Goal: Task Accomplishment & Management: Complete application form

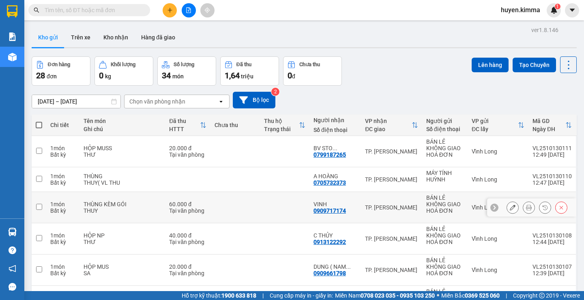
click at [526, 205] on icon at bounding box center [529, 208] width 6 height 6
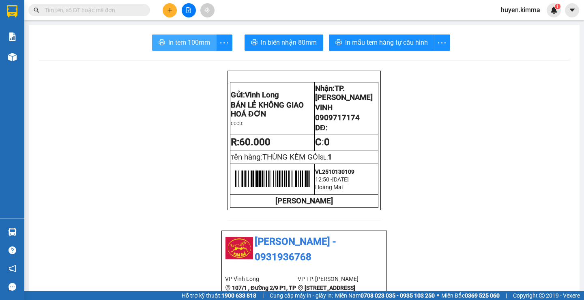
click at [169, 37] on button "In tem 100mm" at bounding box center [184, 42] width 65 height 16
click at [95, 14] on input "text" at bounding box center [93, 10] width 96 height 9
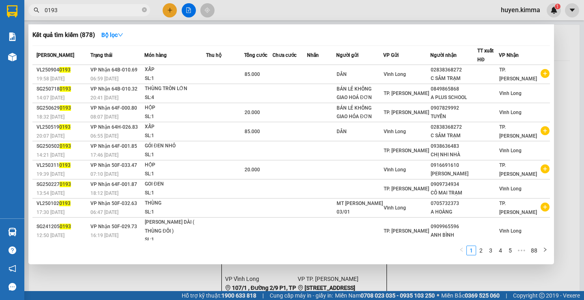
click at [74, 14] on input "0193" at bounding box center [93, 10] width 96 height 9
click at [73, 13] on input "0193" at bounding box center [93, 10] width 96 height 9
type input "0193"
click at [189, 11] on div at bounding box center [292, 150] width 584 height 300
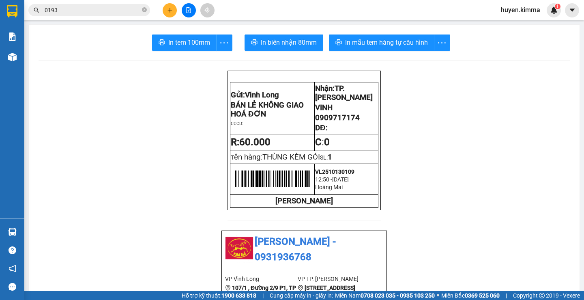
click at [189, 11] on icon "file-add" at bounding box center [189, 10] width 4 height 6
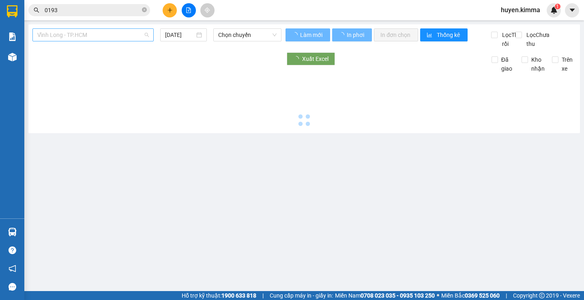
drag, startPoint x: 74, startPoint y: 30, endPoint x: 70, endPoint y: 34, distance: 6.3
click at [74, 30] on span "Vĩnh Long - TP.HCM" at bounding box center [93, 35] width 112 height 12
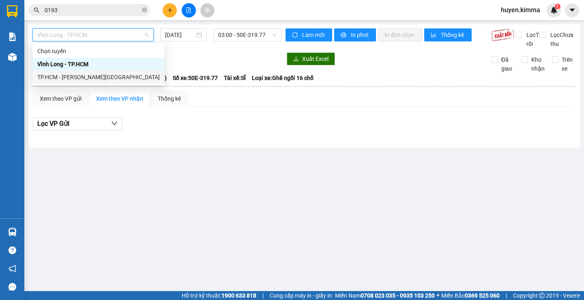
click at [73, 75] on div "TP.HCM - [PERSON_NAME][GEOGRAPHIC_DATA]" at bounding box center [98, 77] width 123 height 9
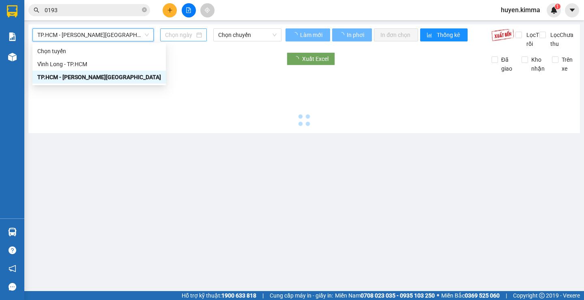
type input "[DATE]"
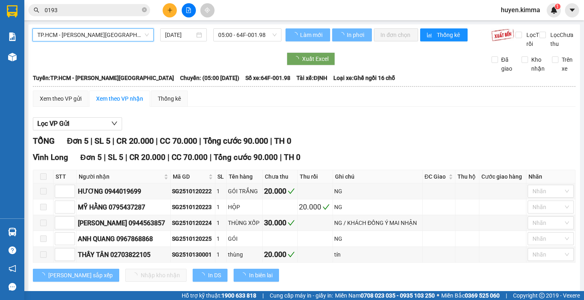
click at [227, 35] on span "05:00 - 64F-001.98" at bounding box center [247, 35] width 58 height 12
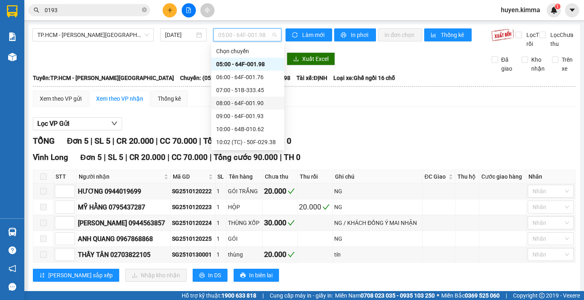
scroll to position [15, 0]
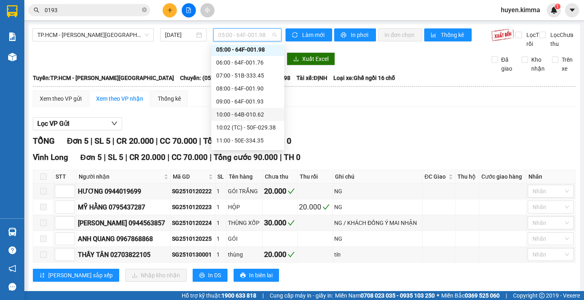
click at [238, 115] on div "10:00 - 64B-010.62" at bounding box center [247, 114] width 63 height 9
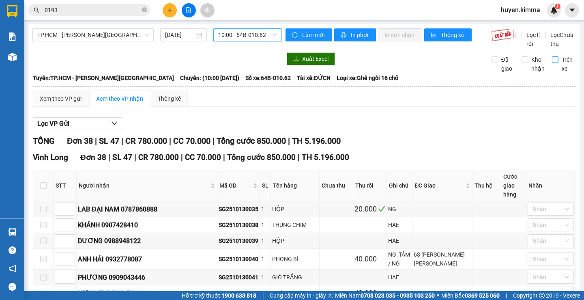
drag, startPoint x: 549, startPoint y: 68, endPoint x: 545, endPoint y: 68, distance: 4.5
click at [552, 63] on input "Trên xe" at bounding box center [555, 59] width 6 height 6
checkbox input "true"
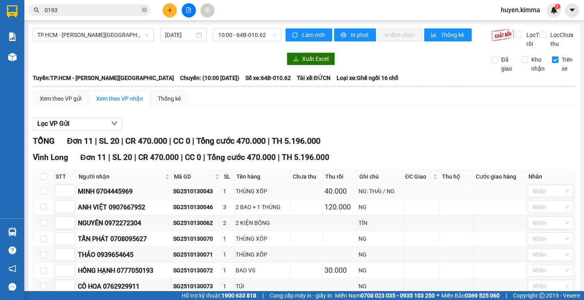
click at [197, 196] on div "SG2510130043" at bounding box center [196, 191] width 47 height 9
copy div "SG2510130043"
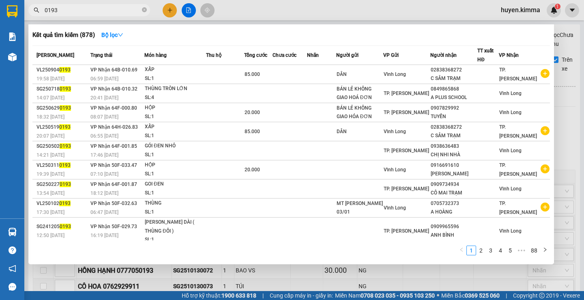
click at [80, 12] on input "0193" at bounding box center [93, 10] width 96 height 9
drag, startPoint x: 577, startPoint y: 108, endPoint x: 560, endPoint y: 108, distance: 17.0
click at [577, 108] on div at bounding box center [292, 150] width 584 height 300
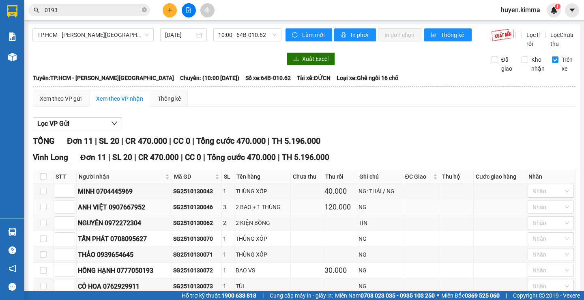
click at [210, 211] on div "SG2510130046" at bounding box center [196, 206] width 47 height 9
copy div "SG2510130046"
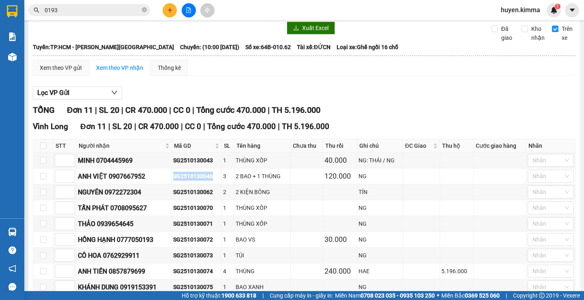
scroll to position [81, 0]
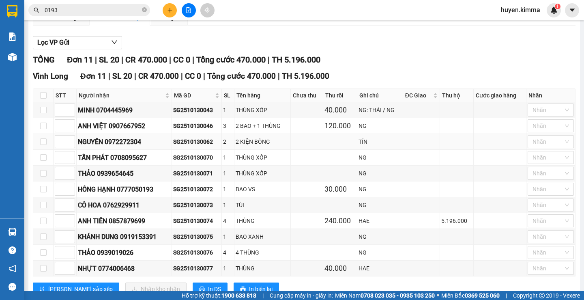
click at [197, 146] on div "SG2510130062" at bounding box center [196, 141] width 47 height 9
copy div "SG2510130062"
click at [205, 162] on div "SG2510130070" at bounding box center [196, 157] width 47 height 9
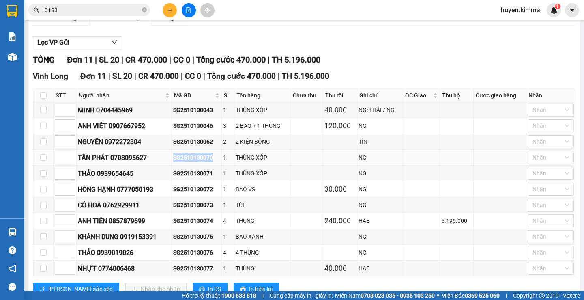
copy div "SG2510130070"
click at [199, 178] on div "SG2510130071" at bounding box center [196, 173] width 47 height 9
copy div "SG2510130071"
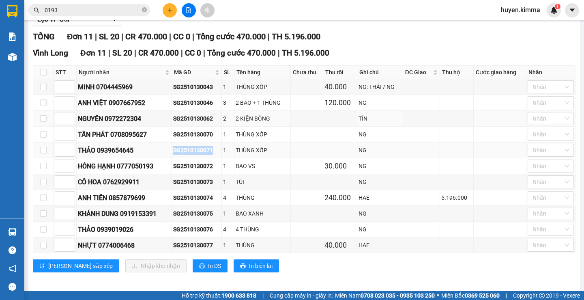
scroll to position [117, 0]
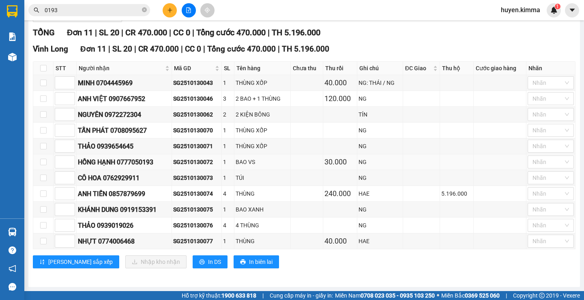
click at [209, 156] on td "SG2510130072" at bounding box center [197, 162] width 50 height 16
click at [209, 159] on div "SG2510130072" at bounding box center [196, 161] width 47 height 9
click at [208, 159] on div "SG2510130072" at bounding box center [196, 161] width 47 height 9
copy div "SG2510130072"
click at [205, 179] on div "SG2510130073" at bounding box center [196, 177] width 47 height 9
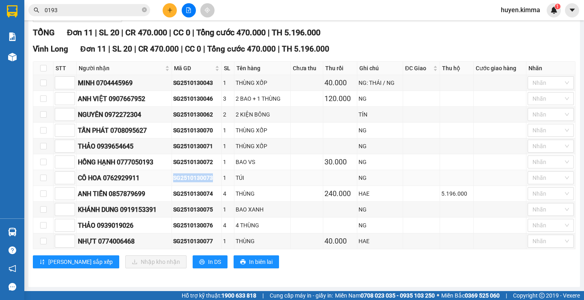
click at [205, 179] on div "SG2510130073" at bounding box center [196, 177] width 47 height 9
copy div "SG2510130073"
click at [198, 192] on div "SG2510130074" at bounding box center [196, 193] width 47 height 9
copy div "SG2510130074"
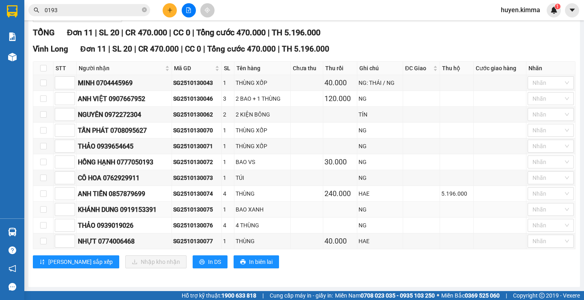
click at [205, 211] on div "SG2510130075" at bounding box center [196, 209] width 47 height 9
copy div "SG2510130075"
click at [201, 224] on div "SG2510130076" at bounding box center [196, 225] width 47 height 9
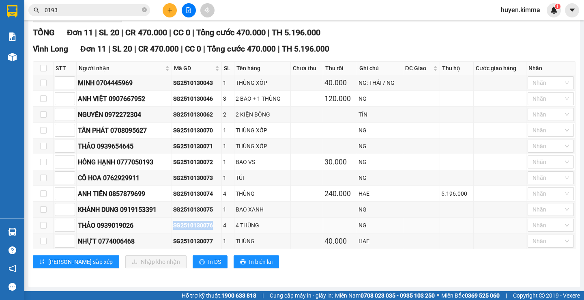
copy div "SG2510130076"
click at [203, 242] on div "SG2510130077" at bounding box center [196, 241] width 47 height 9
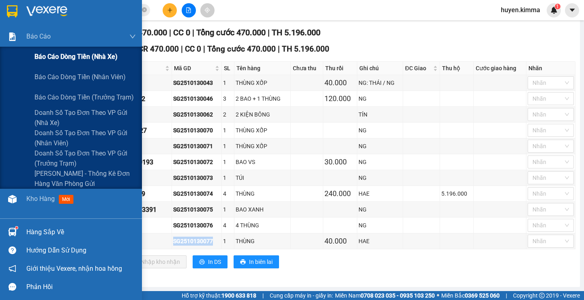
click at [65, 57] on span "Báo cáo dòng tiền (nhà xe)" at bounding box center [75, 57] width 83 height 10
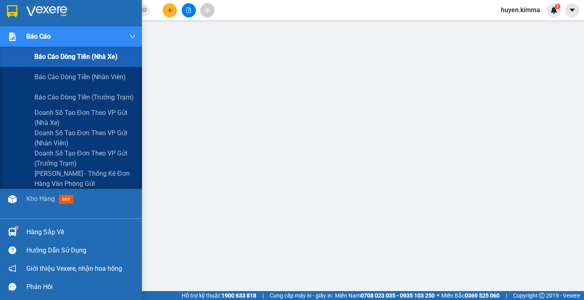
click at [67, 56] on span "Báo cáo dòng tiền (nhà xe)" at bounding box center [75, 57] width 83 height 10
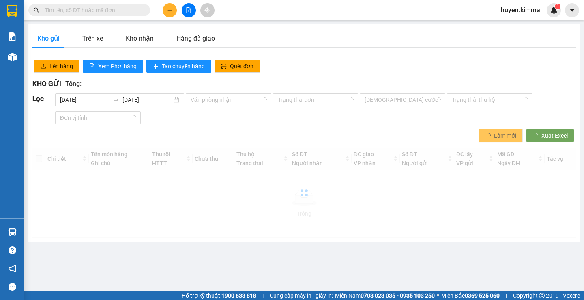
click at [71, 11] on input "text" at bounding box center [93, 10] width 96 height 9
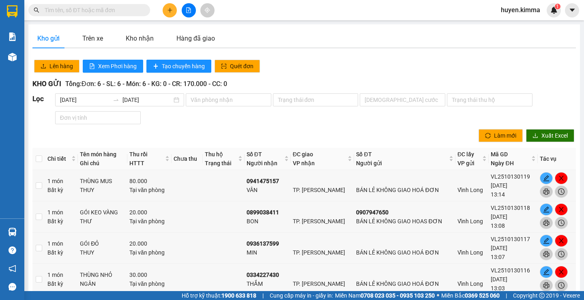
paste input "SG2510130043"
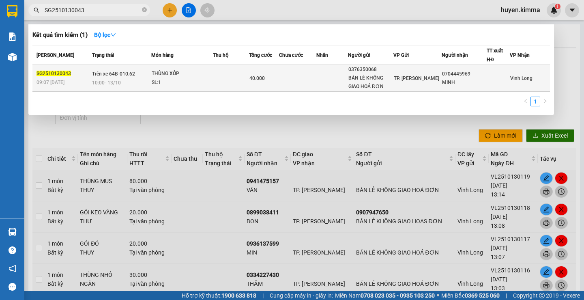
type input "SG2510130043"
click at [305, 85] on td at bounding box center [297, 78] width 37 height 27
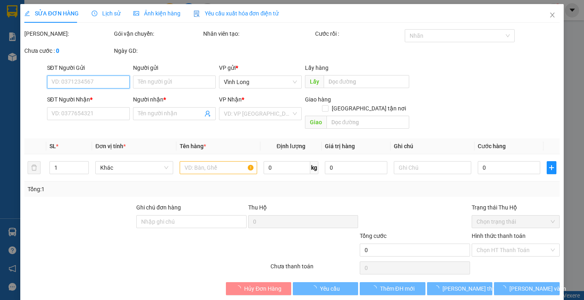
type input "0376350068"
type input "BÁN LẺ KHÔNG GIAO HOÁ ĐƠN"
type input "0704445969"
type input "MINH"
type input "40.000"
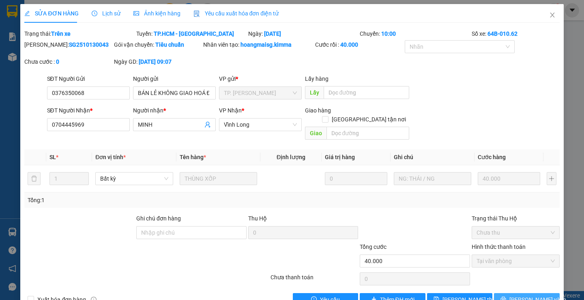
click at [515, 295] on span "Lưu và In" at bounding box center [538, 299] width 57 height 9
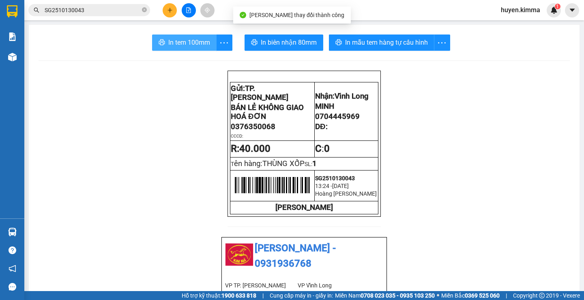
click at [178, 43] on span "In tem 100mm" at bounding box center [189, 42] width 42 height 10
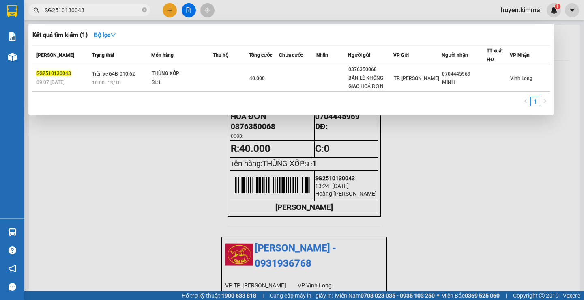
click at [95, 15] on span "SG2510130043" at bounding box center [89, 10] width 122 height 12
click at [95, 13] on input "SG2510130043" at bounding box center [93, 10] width 96 height 9
click at [94, 13] on input "SG2510130043" at bounding box center [93, 10] width 96 height 9
paste input "6"
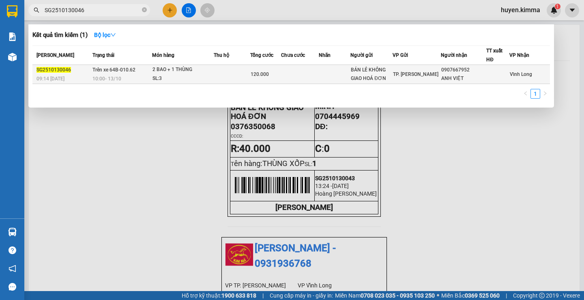
click at [250, 72] on td at bounding box center [232, 74] width 37 height 19
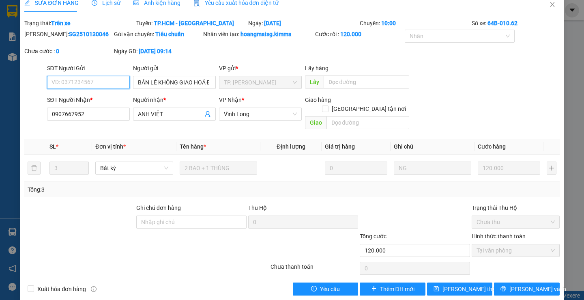
scroll to position [13, 0]
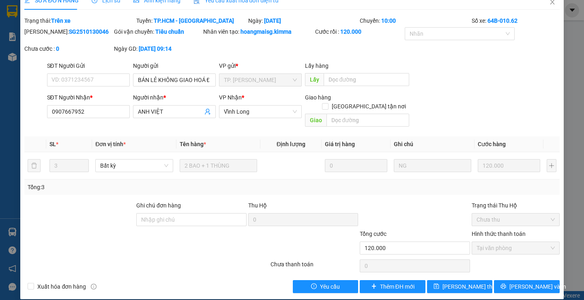
click at [528, 269] on div "Total Paid Fee 120.000 Total UnPaid Fee 0 Cash Collection Total Fee Trạng thái:…" at bounding box center [291, 154] width 535 height 277
click at [528, 280] on button "Lưu và In" at bounding box center [526, 286] width 65 height 13
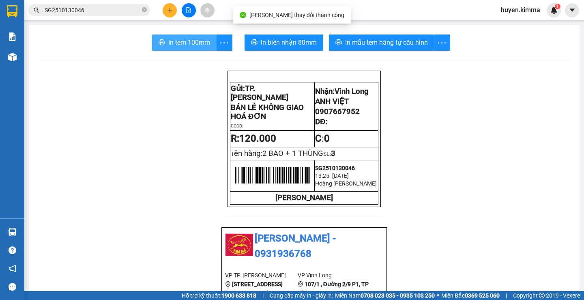
click at [204, 44] on span "In tem 100mm" at bounding box center [189, 42] width 42 height 10
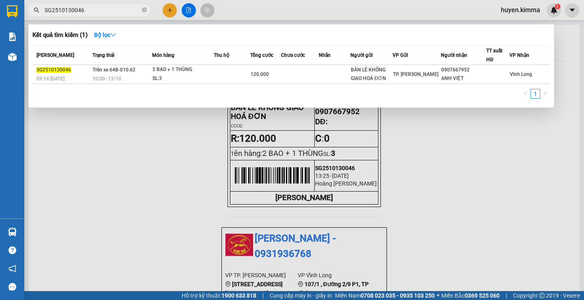
click at [90, 14] on input "SG2510130046" at bounding box center [93, 10] width 96 height 9
paste input "62"
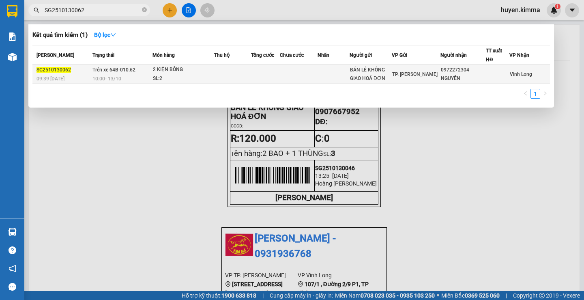
type input "SG2510130062"
click at [457, 73] on div "0972272304" at bounding box center [463, 70] width 45 height 9
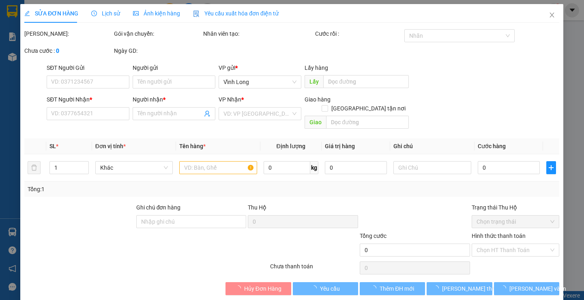
type input "BÁN LẺ KHÔNG GIAO HOÁ ĐƠN"
type input "0972272304"
type input "NGUYÊN"
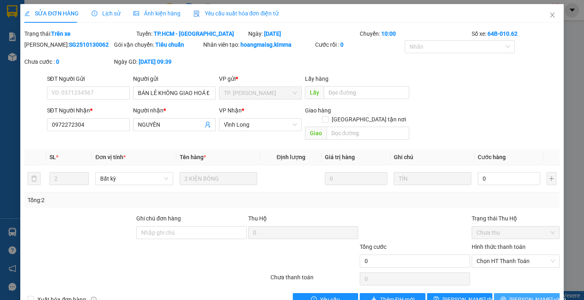
click at [510, 293] on button "Lưu và In" at bounding box center [526, 299] width 65 height 13
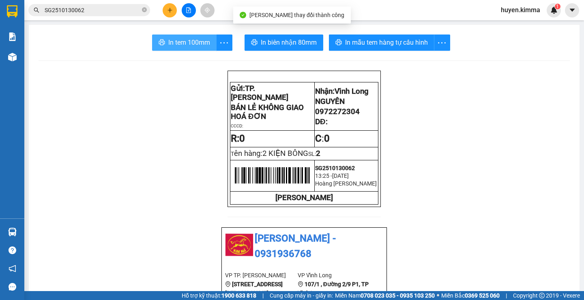
click at [183, 41] on span "In tem 100mm" at bounding box center [189, 42] width 42 height 10
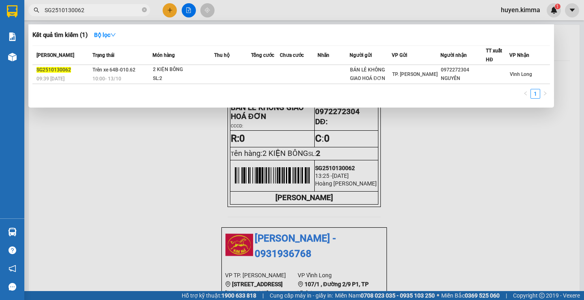
click at [93, 11] on input "SG2510130062" at bounding box center [93, 10] width 96 height 9
paste input "70"
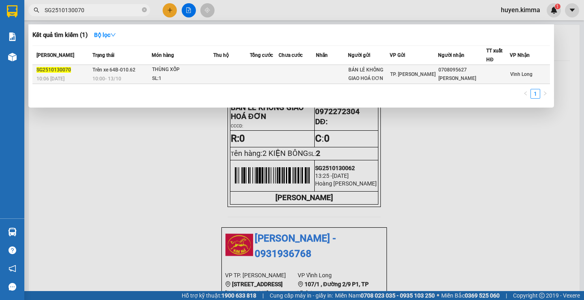
type input "SG2510130070"
click at [439, 81] on div "TẤN PHÁT" at bounding box center [462, 78] width 47 height 9
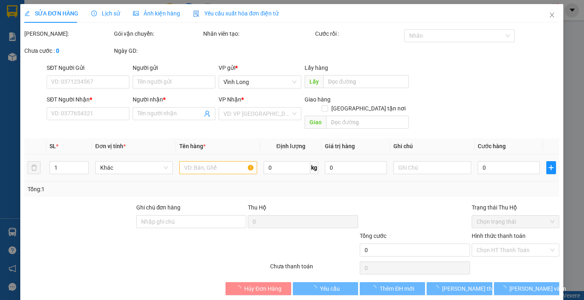
type input "BÁN LẺ KHÔNG GIAO HOÁ ĐƠN"
type input "0708095627"
type input "TẤN PHÁT"
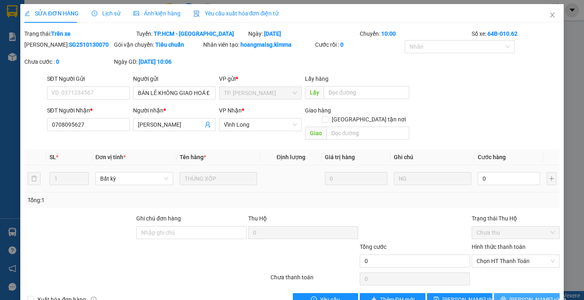
click at [514, 293] on button "Lưu và In" at bounding box center [526, 299] width 65 height 13
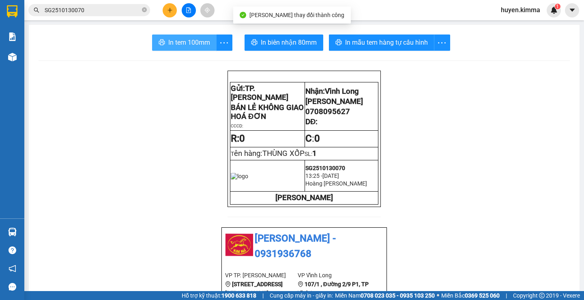
click at [186, 38] on button "In tem 100mm" at bounding box center [184, 42] width 65 height 16
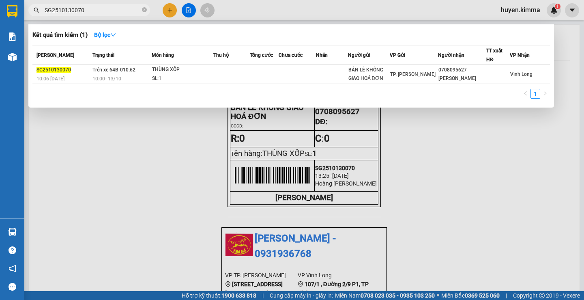
click at [92, 9] on input "SG2510130070" at bounding box center [93, 10] width 96 height 9
paste input "1"
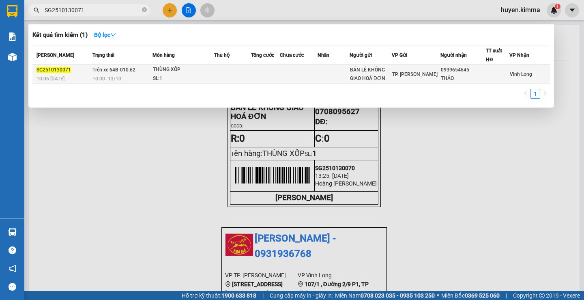
click at [405, 71] on span "TP. [PERSON_NAME]" at bounding box center [414, 74] width 45 height 6
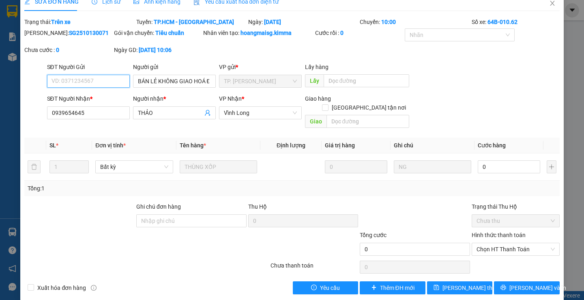
scroll to position [13, 0]
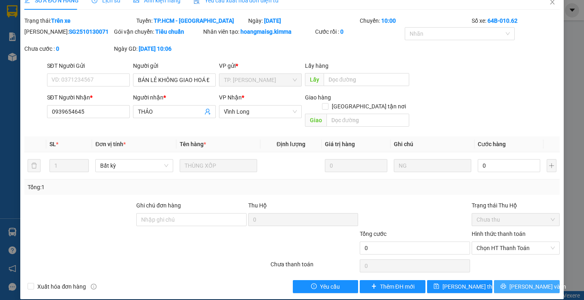
click at [515, 280] on button "Lưu và In" at bounding box center [526, 286] width 65 height 13
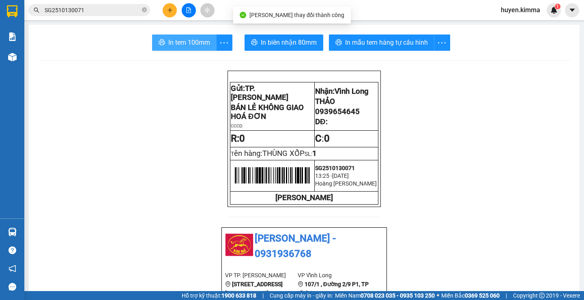
click at [191, 46] on span "In tem 100mm" at bounding box center [189, 42] width 42 height 10
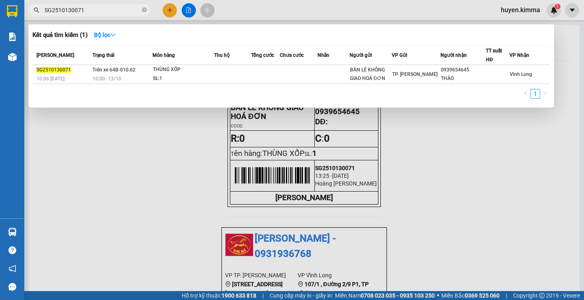
click at [91, 13] on input "SG2510130071" at bounding box center [93, 10] width 96 height 9
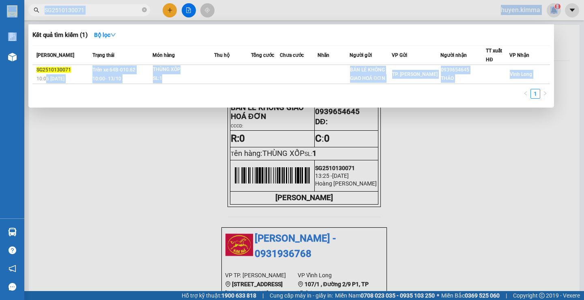
drag, startPoint x: 91, startPoint y: 13, endPoint x: 0, endPoint y: 4, distance: 91.3
click at [0, 50] on section "Kết quả tìm kiếm ( 1 ) Bộ lọc Mã ĐH Trạng thái Món hàng Thu hộ Tổng cước Chưa c…" at bounding box center [292, 150] width 584 height 300
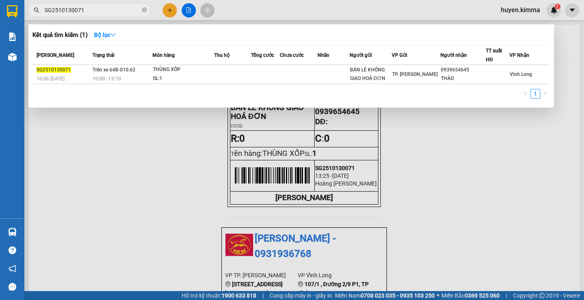
click at [103, 9] on input "SG2510130071" at bounding box center [93, 10] width 96 height 9
paste input "2"
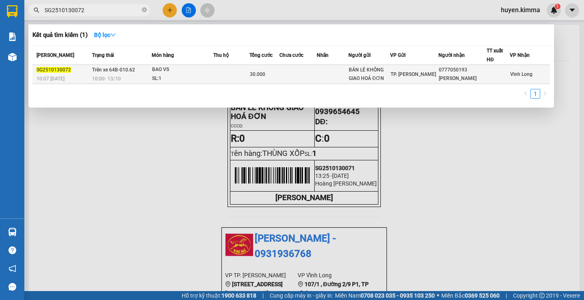
type input "SG2510130072"
click at [388, 75] on div "BÁN LẺ KHÔNG GIAO HOÁ ĐƠN" at bounding box center [369, 74] width 41 height 17
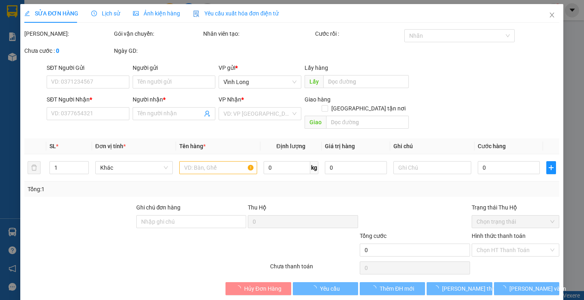
type input "BÁN LẺ KHÔNG GIAO HOÁ ĐƠN"
type input "0777050193"
type input "HỒNG HẠNH"
type input "30.000"
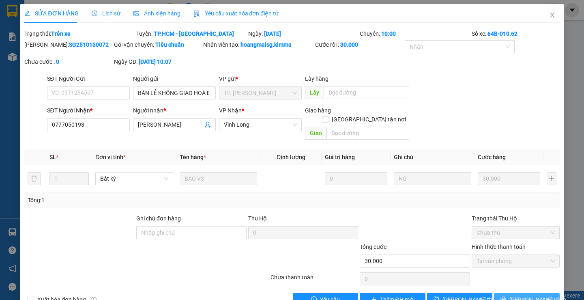
click at [511, 293] on button "Lưu và In" at bounding box center [526, 299] width 65 height 13
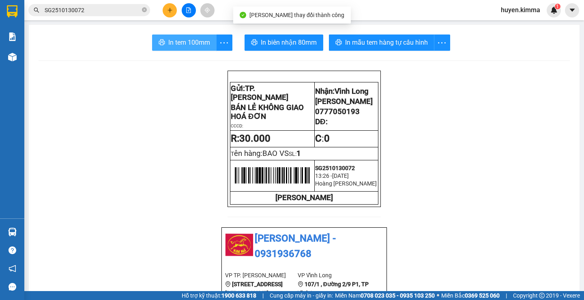
click at [170, 47] on span "In tem 100mm" at bounding box center [189, 42] width 42 height 10
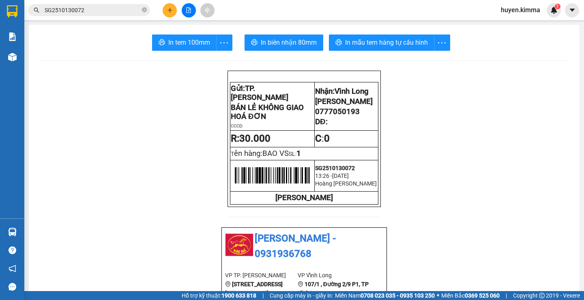
click at [82, 12] on input "SG2510130072" at bounding box center [93, 10] width 96 height 9
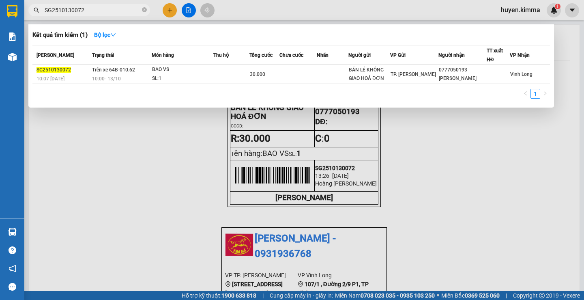
click at [82, 12] on input "SG2510130072" at bounding box center [93, 10] width 96 height 9
paste input "3"
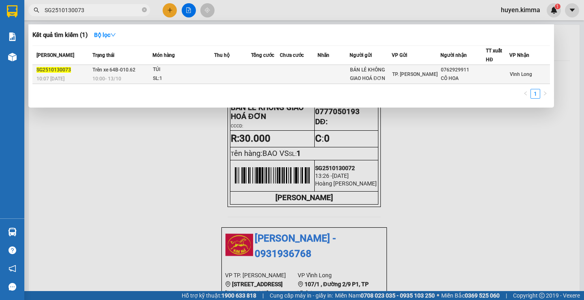
type input "SG2510130073"
click at [306, 74] on td at bounding box center [299, 74] width 38 height 19
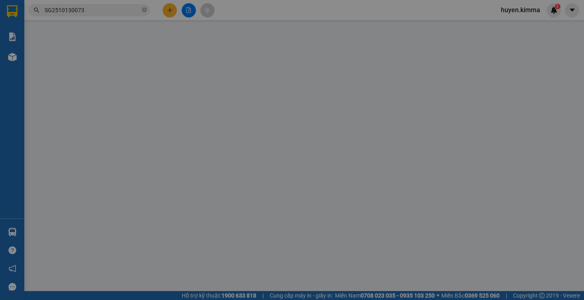
type input "BÁN LẺ KHÔNG GIAO HOÁ ĐƠN"
type input "0762929911"
type input "CÔ HOA"
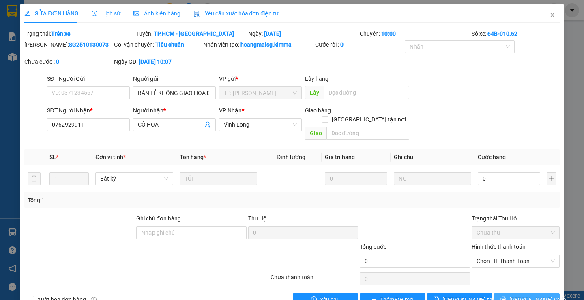
click at [517, 295] on span "Lưu và In" at bounding box center [538, 299] width 57 height 9
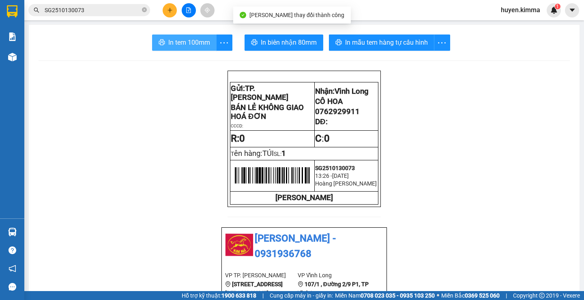
click at [182, 38] on span "In tem 100mm" at bounding box center [189, 42] width 42 height 10
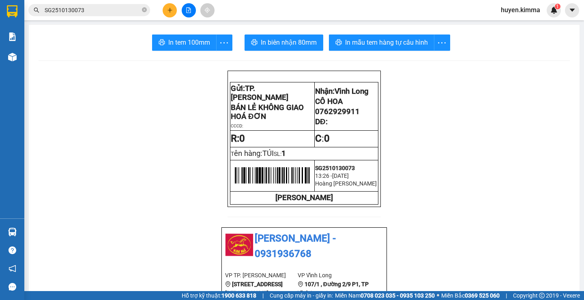
click at [108, 15] on span "SG2510130073" at bounding box center [89, 10] width 122 height 12
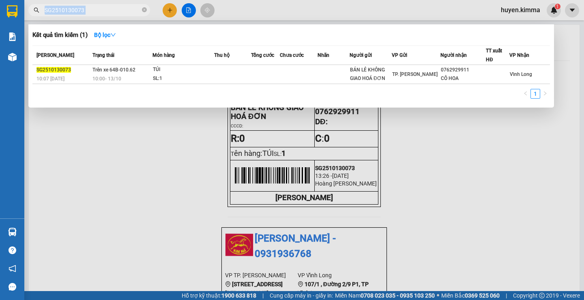
click at [108, 15] on span "SG2510130073" at bounding box center [89, 10] width 122 height 12
drag, startPoint x: 95, startPoint y: 12, endPoint x: 83, endPoint y: 7, distance: 12.6
click at [83, 7] on input "SG2510130073" at bounding box center [93, 10] width 96 height 9
paste input "4"
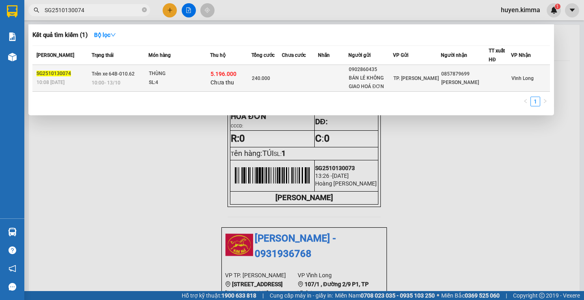
type input "SG2510130074"
click at [339, 83] on td at bounding box center [333, 78] width 31 height 27
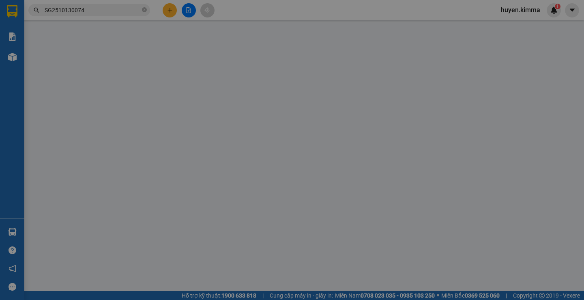
type input "0902860435"
type input "BÁN LẺ KHÔNG GIAO HOÁ ĐƠN"
type input "0857879699"
type input "ANH TIẾN"
type input "240.000"
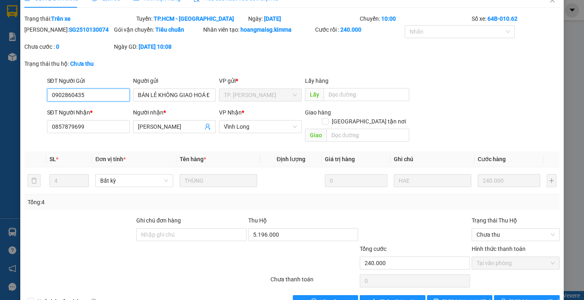
scroll to position [30, 0]
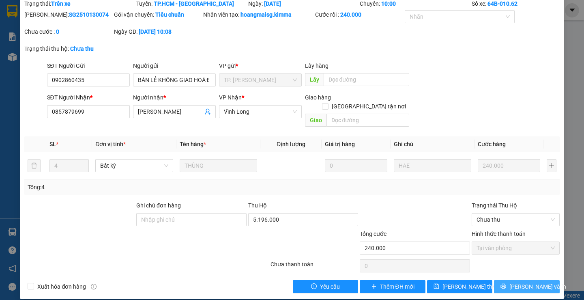
click at [514, 280] on button "Lưu và In" at bounding box center [526, 286] width 65 height 13
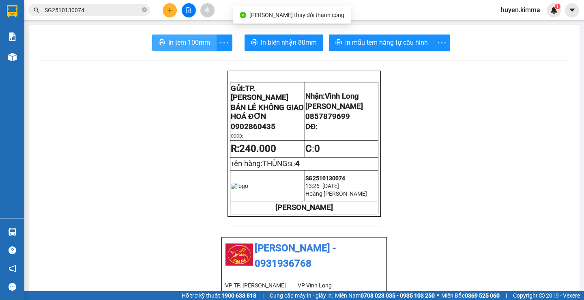
click at [192, 42] on span "In tem 100mm" at bounding box center [189, 42] width 42 height 10
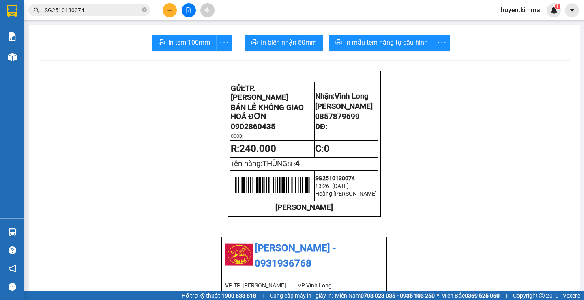
click at [90, 10] on input "SG2510130074" at bounding box center [93, 10] width 96 height 9
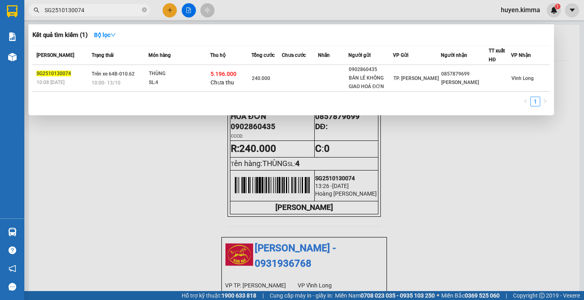
click at [90, 10] on input "SG2510130074" at bounding box center [93, 10] width 96 height 9
paste input "5"
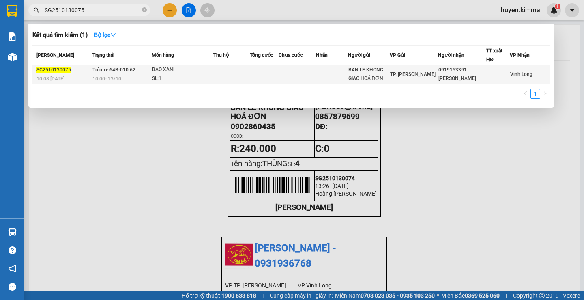
click at [421, 75] on span "TP. [PERSON_NAME]" at bounding box center [412, 74] width 45 height 6
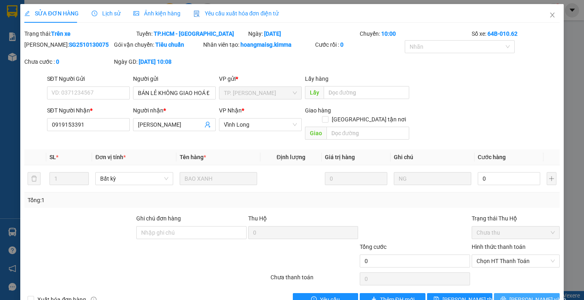
click at [520, 295] on span "Lưu và In" at bounding box center [538, 299] width 57 height 9
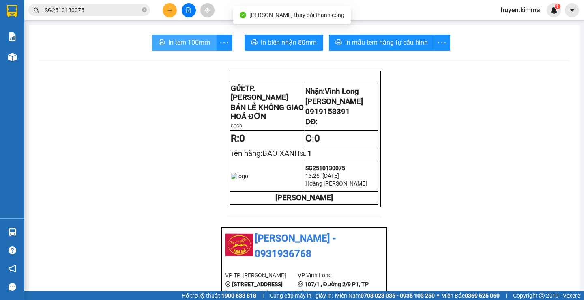
click at [183, 44] on span "In tem 100mm" at bounding box center [189, 42] width 42 height 10
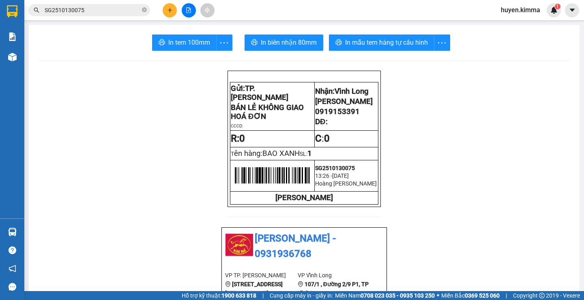
click at [99, 9] on input "SG2510130075" at bounding box center [93, 10] width 96 height 9
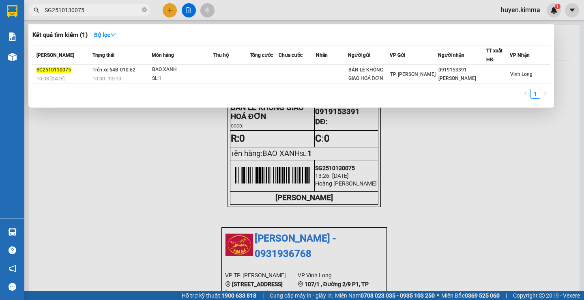
click at [99, 9] on input "SG2510130075" at bounding box center [93, 10] width 96 height 9
paste input "6"
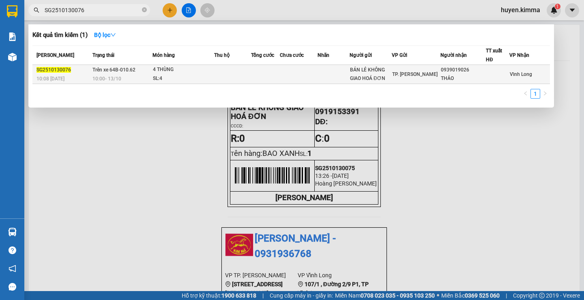
type input "SG2510130076"
click at [389, 78] on div "BÁN LẺ KHÔNG GIAO HOÁ ĐƠN" at bounding box center [370, 74] width 41 height 17
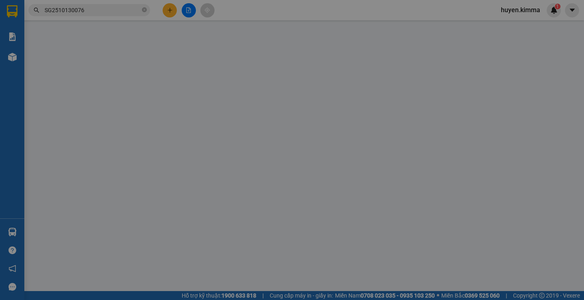
type input "BÁN LẺ KHÔNG GIAO HOÁ ĐƠN"
type input "0939019026"
type input "THẢO"
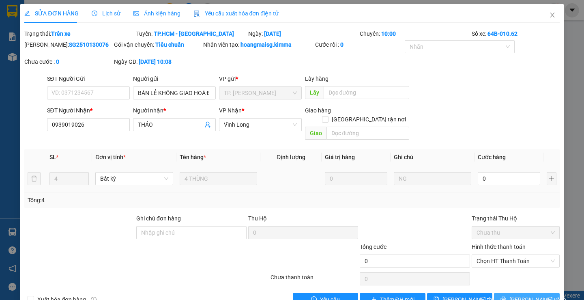
click at [526, 293] on button "Lưu và In" at bounding box center [526, 299] width 65 height 13
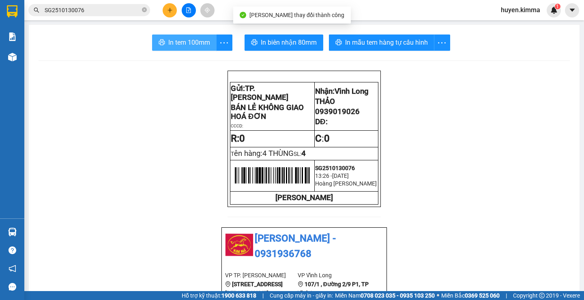
click at [180, 36] on button "In tem 100mm" at bounding box center [184, 42] width 65 height 16
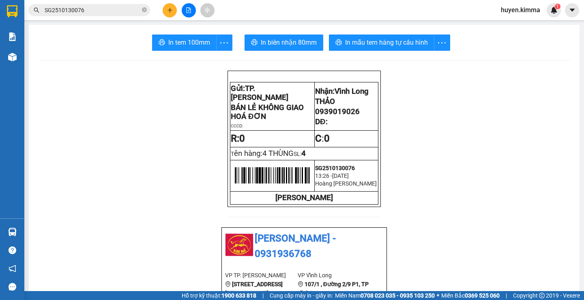
click at [95, 9] on input "SG2510130076" at bounding box center [93, 10] width 96 height 9
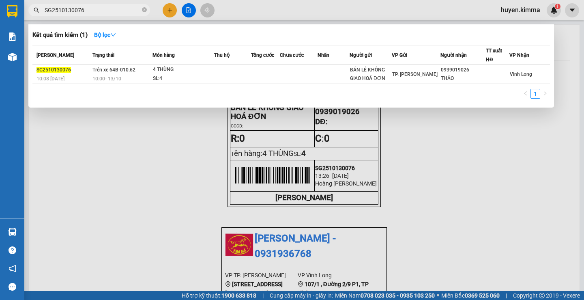
click at [95, 9] on input "SG2510130076" at bounding box center [93, 10] width 96 height 9
paste input "7"
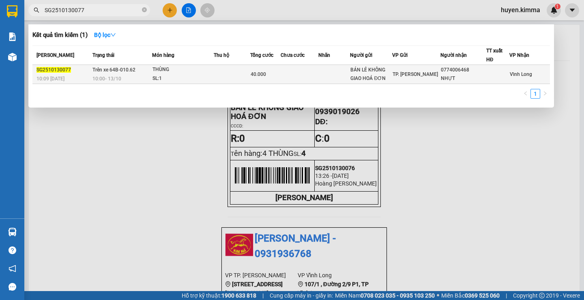
type input "SG2510130077"
click at [354, 76] on td "BÁN LẺ KHÔNG GIAO HOÁ ĐƠN" at bounding box center [371, 74] width 42 height 19
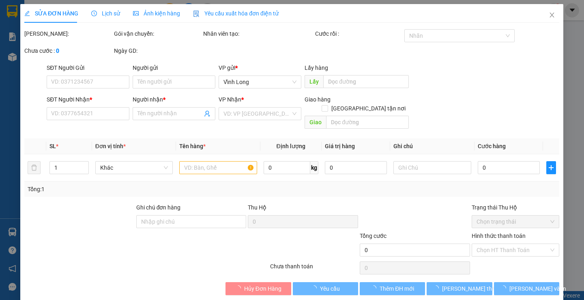
type input "BÁN LẺ KHÔNG GIAO HOÁ ĐƠN"
type input "0774006468"
type input "NHỰT"
type input "40.000"
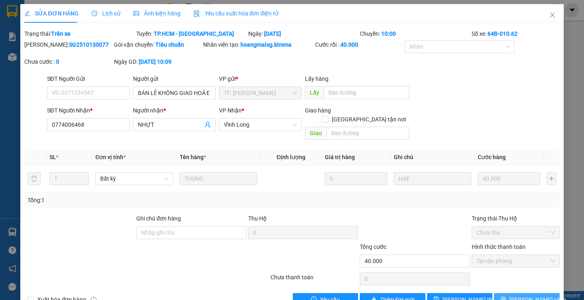
click at [517, 295] on span "Lưu và In" at bounding box center [538, 299] width 57 height 9
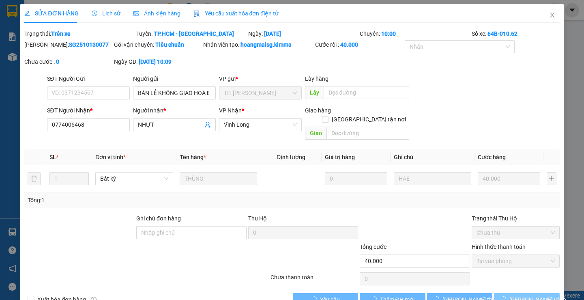
click at [517, 295] on span "Lưu và In" at bounding box center [538, 299] width 57 height 9
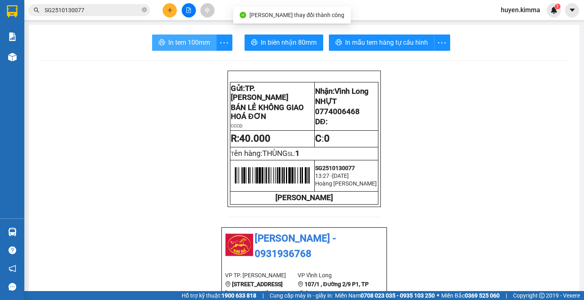
click at [179, 39] on span "In tem 100mm" at bounding box center [189, 42] width 42 height 10
